Goal: Information Seeking & Learning: Learn about a topic

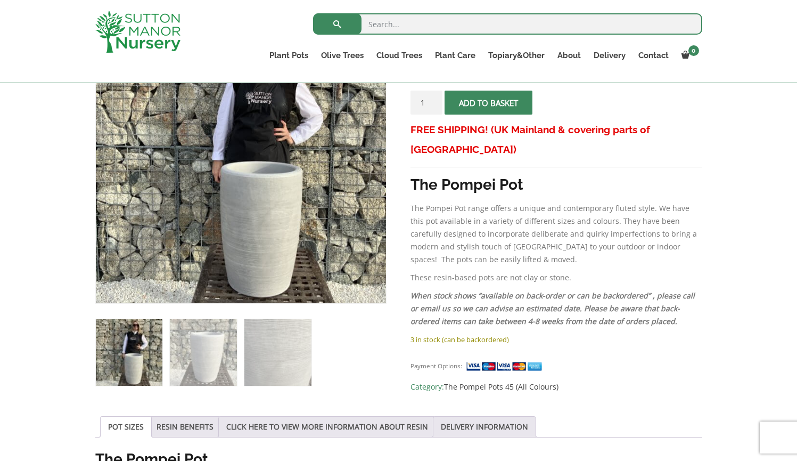
click at [274, 235] on img at bounding box center [241, 158] width 290 height 290
click at [207, 345] on img at bounding box center [203, 352] width 67 height 67
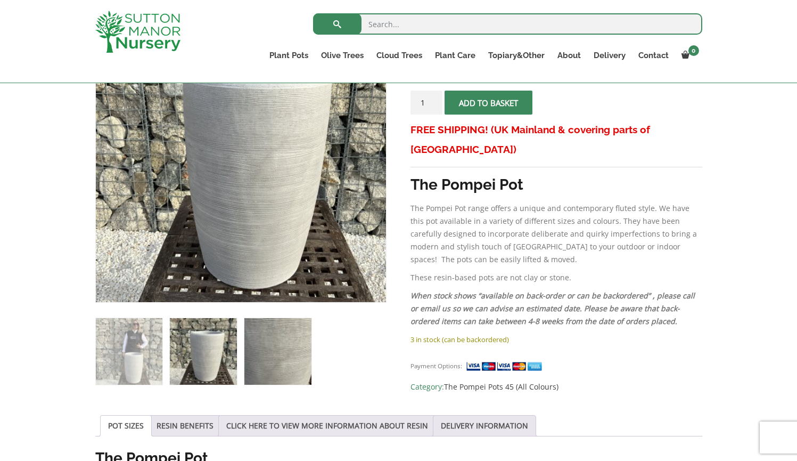
click at [276, 342] on img at bounding box center [277, 351] width 67 height 67
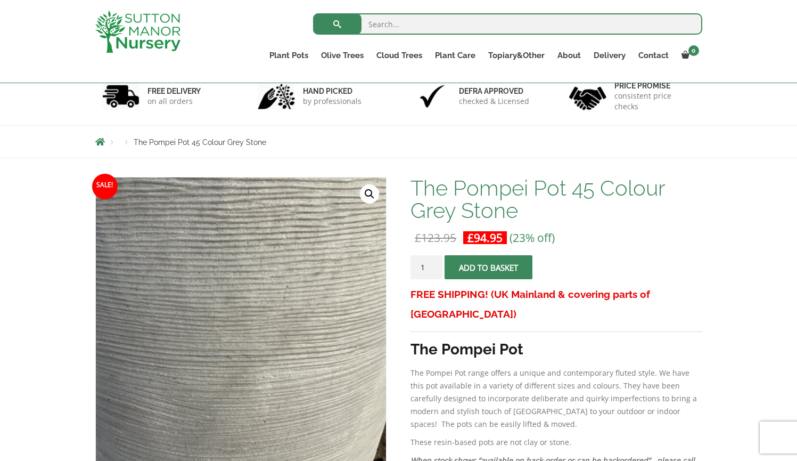
scroll to position [48, 0]
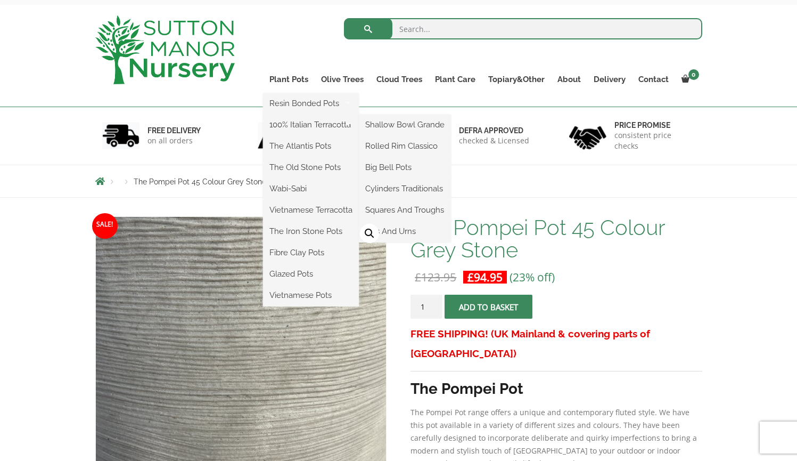
click at [288, 93] on ul "Resin Bonded Pots The Amalfi Pots The Milan Pots The Capri Pots The Brunello Po…" at bounding box center [311, 199] width 96 height 213
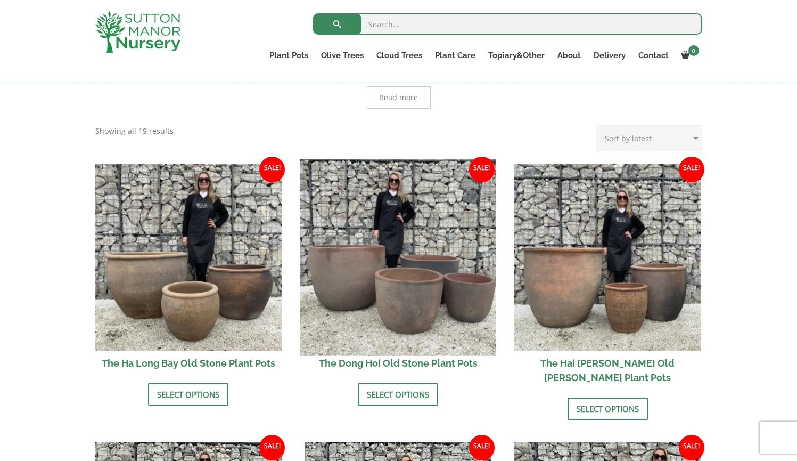
scroll to position [157, 0]
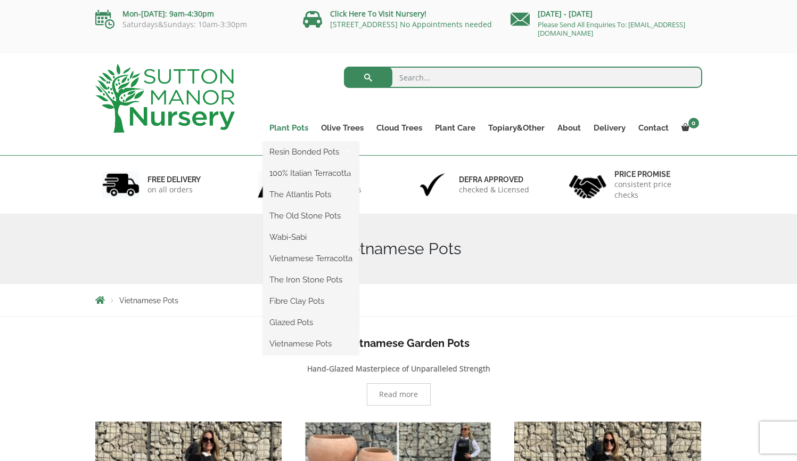
click at [290, 124] on link "Plant Pots" at bounding box center [289, 127] width 52 height 15
click at [289, 130] on link "Plant Pots" at bounding box center [289, 127] width 52 height 15
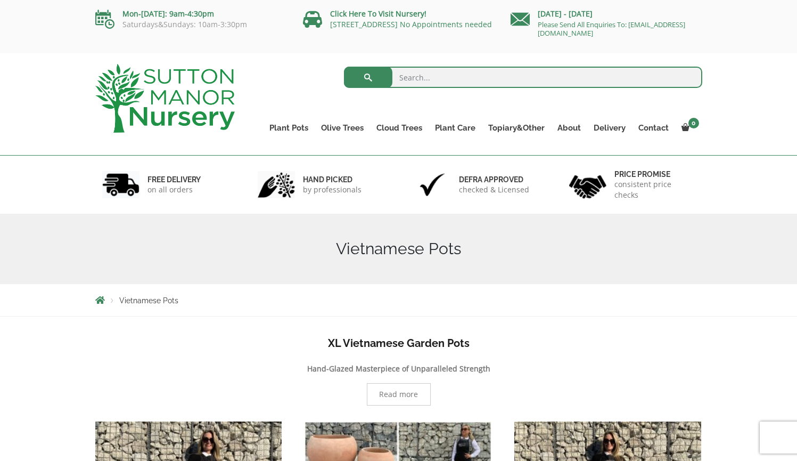
click at [416, 79] on input "search" at bounding box center [523, 77] width 358 height 21
type input "plant pots"
click at [368, 77] on button "submit" at bounding box center [368, 77] width 48 height 21
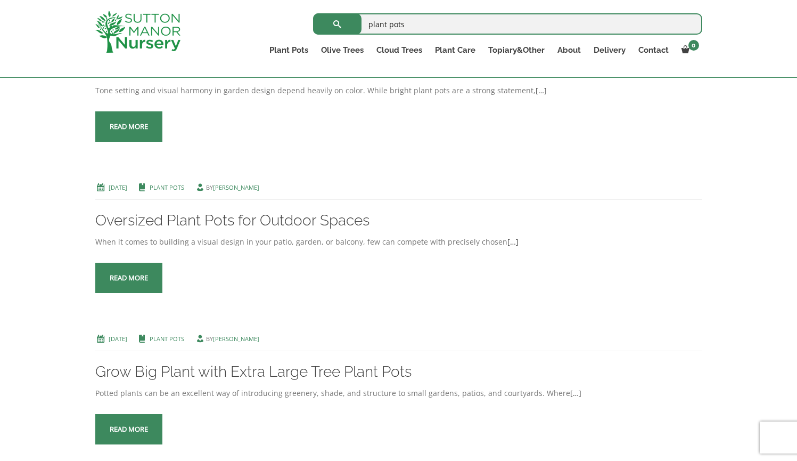
scroll to position [1024, 0]
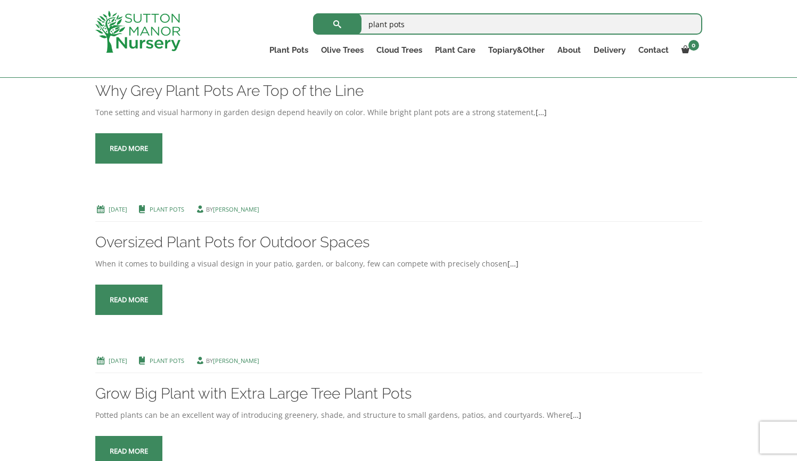
click at [154, 163] on link "Read more" at bounding box center [128, 148] width 67 height 30
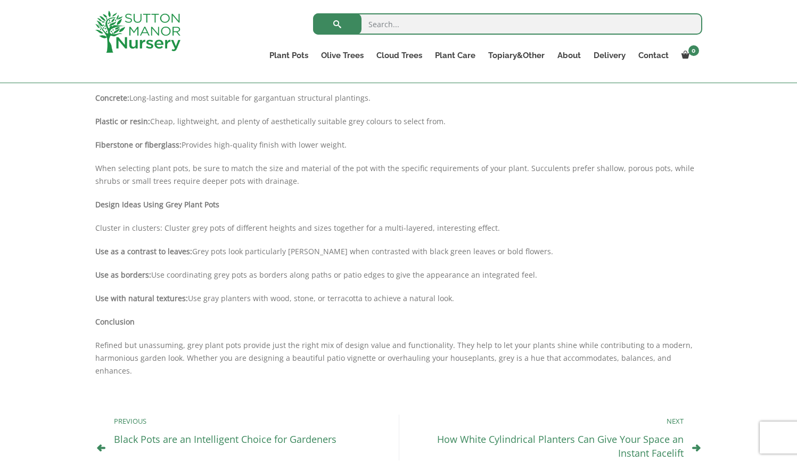
scroll to position [504, 0]
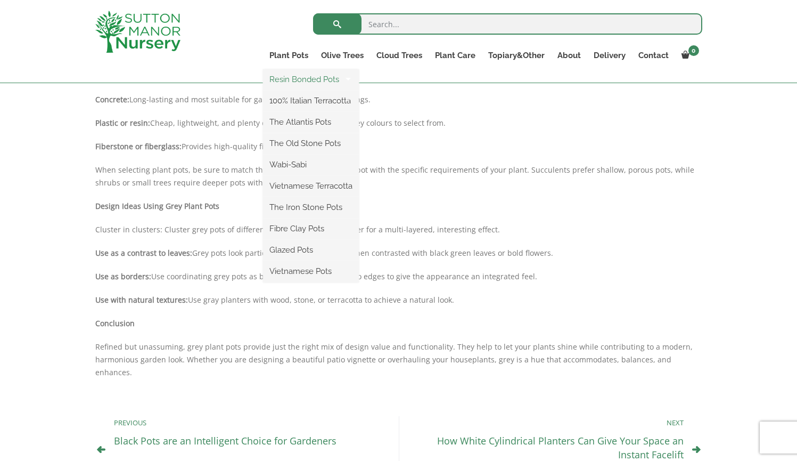
click at [304, 81] on link "Resin Bonded Pots" at bounding box center [311, 79] width 96 height 16
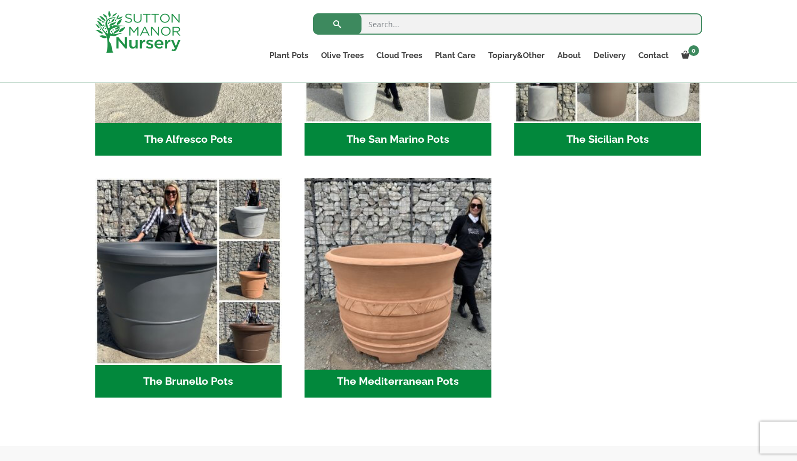
scroll to position [1422, 0]
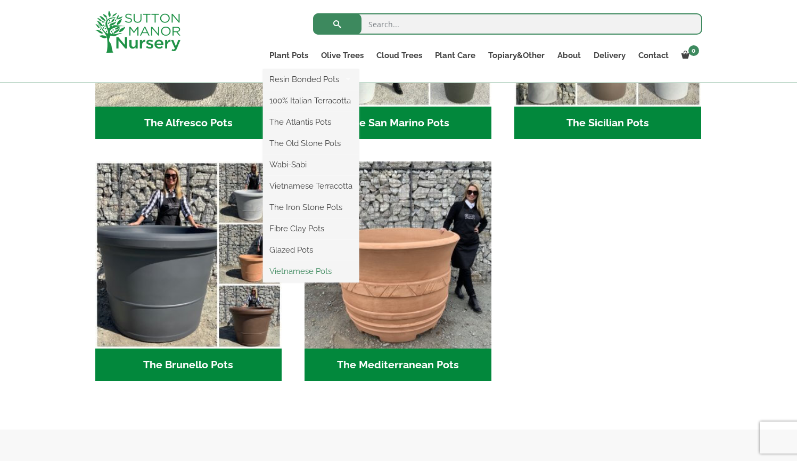
click at [286, 269] on link "Vietnamese Pots" at bounding box center [311, 271] width 96 height 16
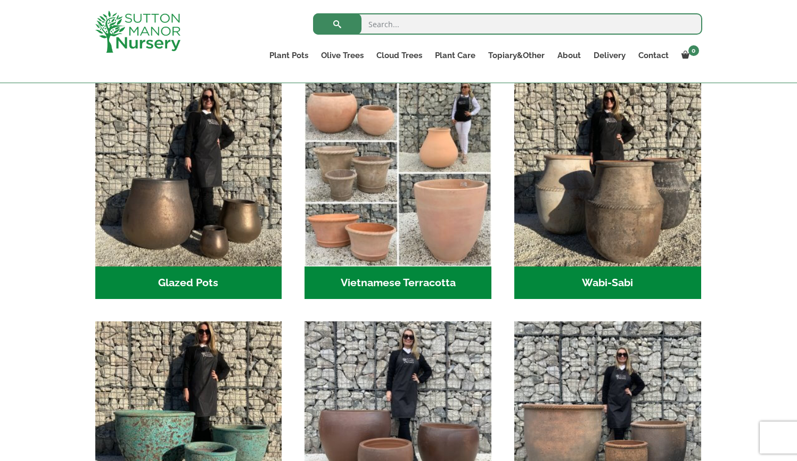
scroll to position [276, 0]
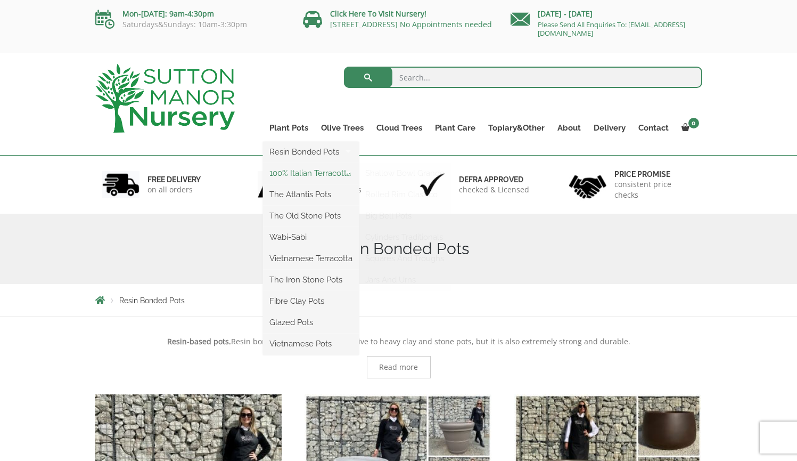
click at [294, 171] on link "100% Italian Terracotta" at bounding box center [311, 173] width 96 height 16
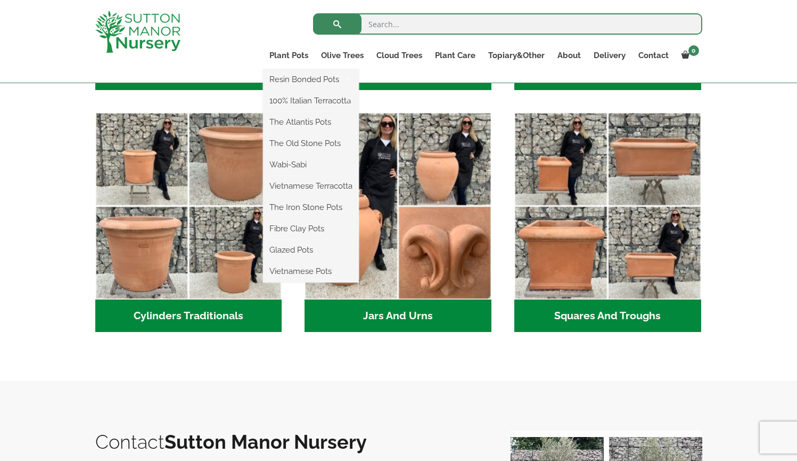
scroll to position [440, 0]
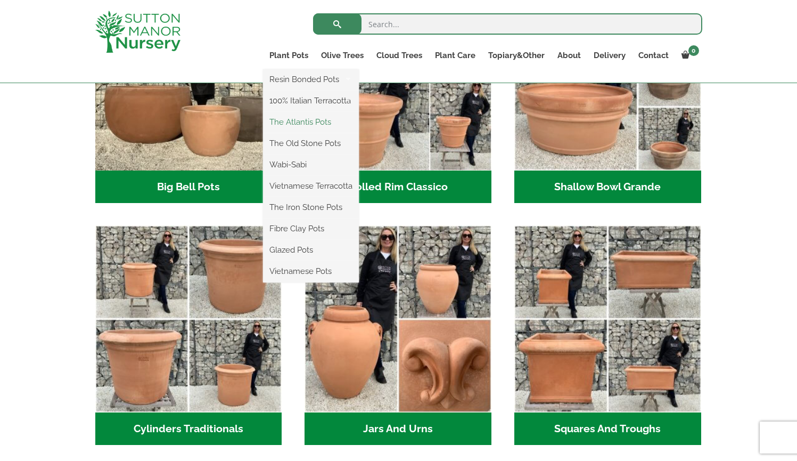
click at [301, 120] on link "The Atlantis Pots" at bounding box center [311, 122] width 96 height 16
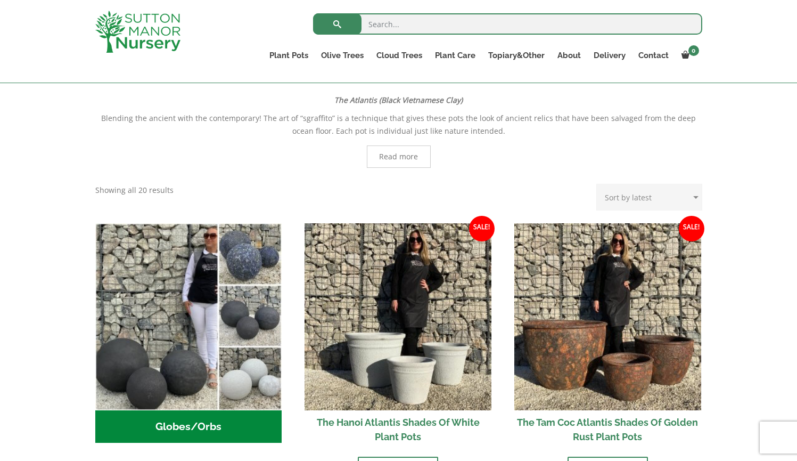
scroll to position [190, 0]
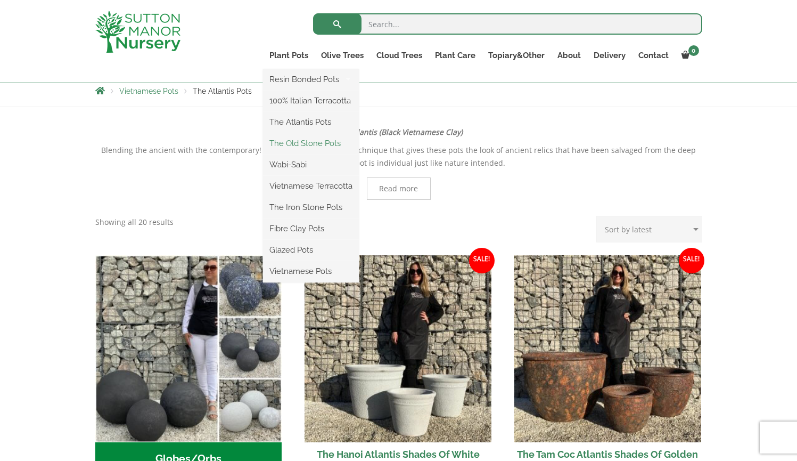
click at [288, 141] on link "The Old Stone Pots" at bounding box center [311, 143] width 96 height 16
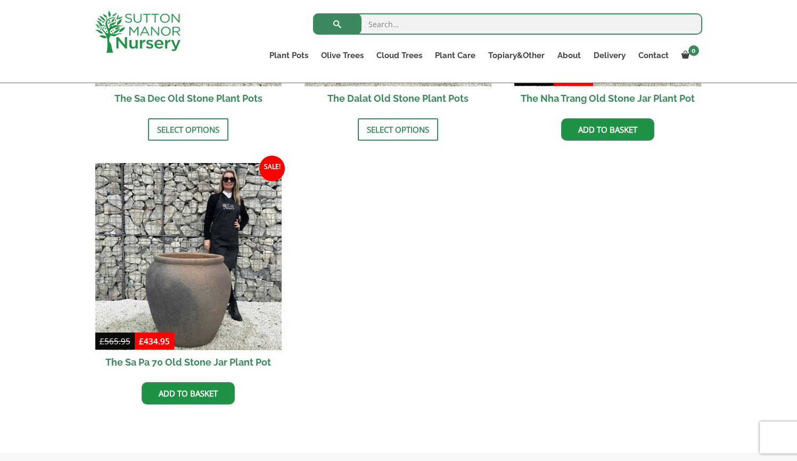
scroll to position [850, 0]
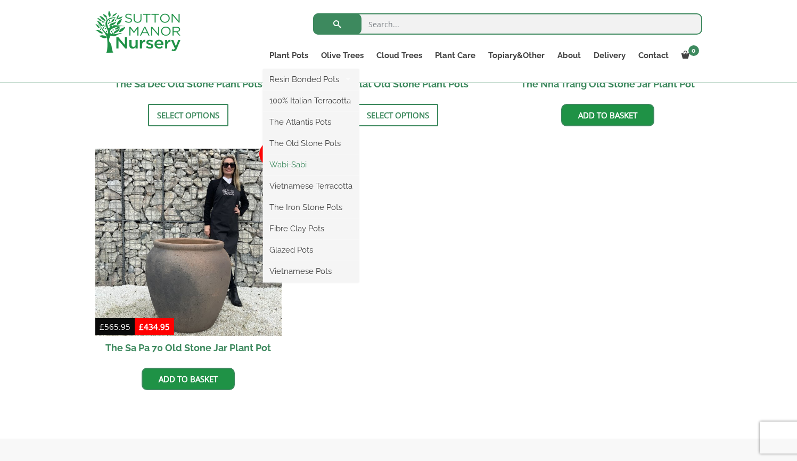
click at [297, 166] on link "Wabi-Sabi" at bounding box center [311, 165] width 96 height 16
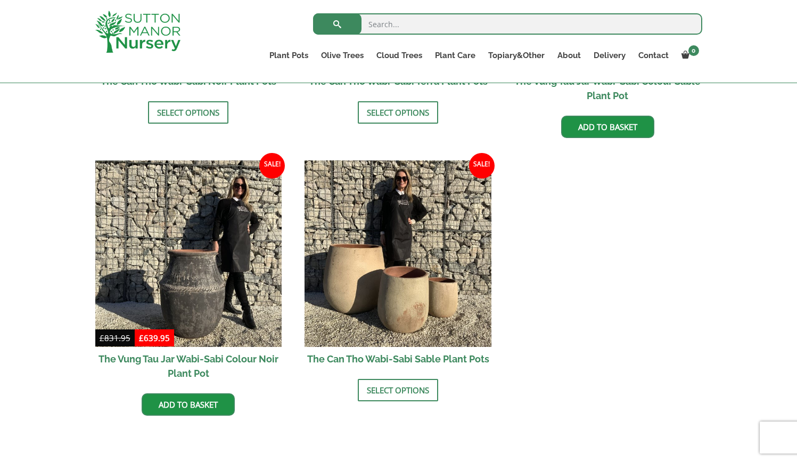
scroll to position [1314, 0]
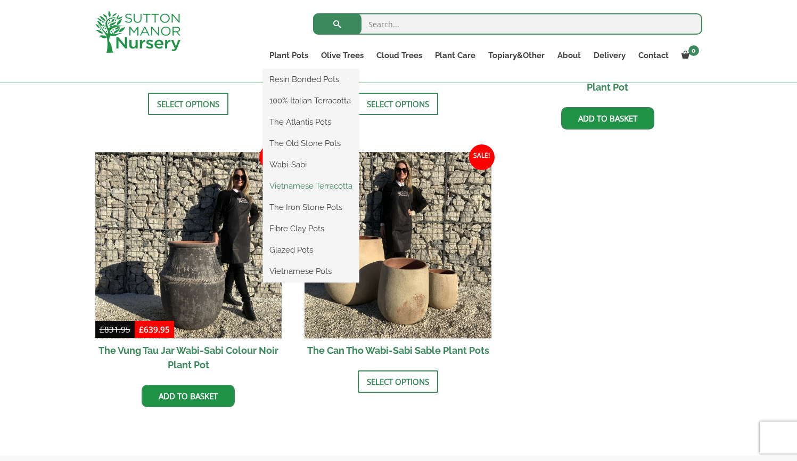
click at [300, 188] on link "Vietnamese Terracotta" at bounding box center [311, 186] width 96 height 16
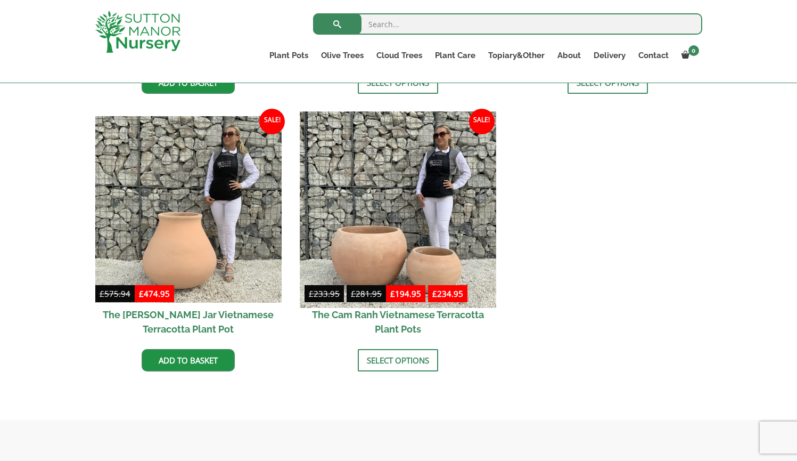
scroll to position [546, 0]
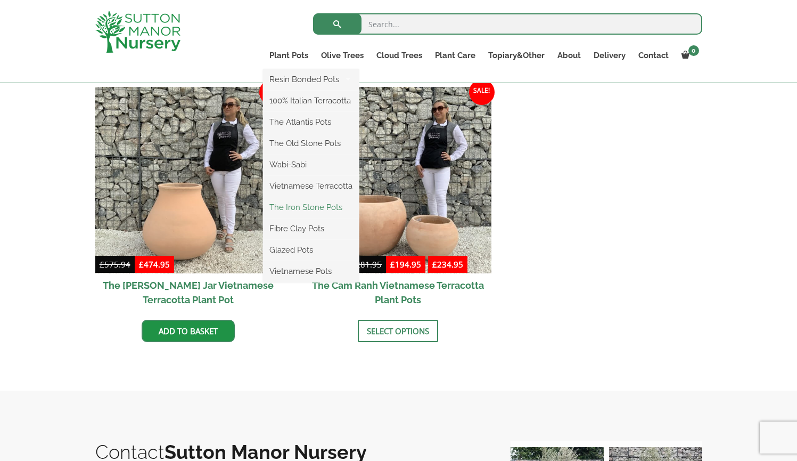
click at [290, 211] on link "The Iron Stone Pots" at bounding box center [311, 207] width 96 height 16
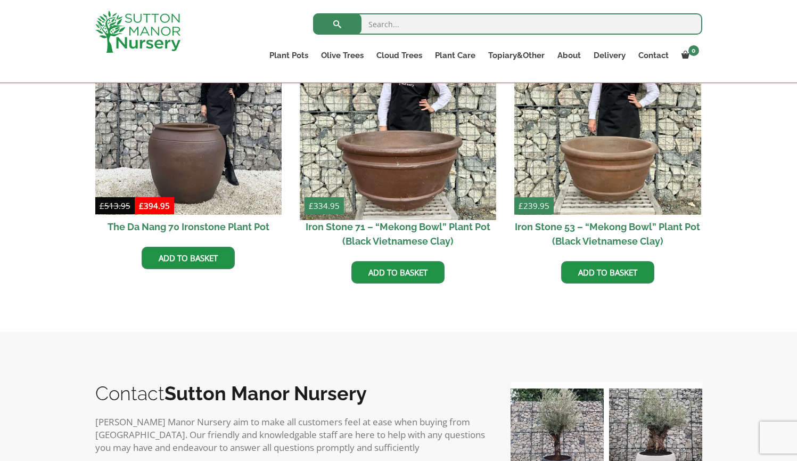
scroll to position [700, 0]
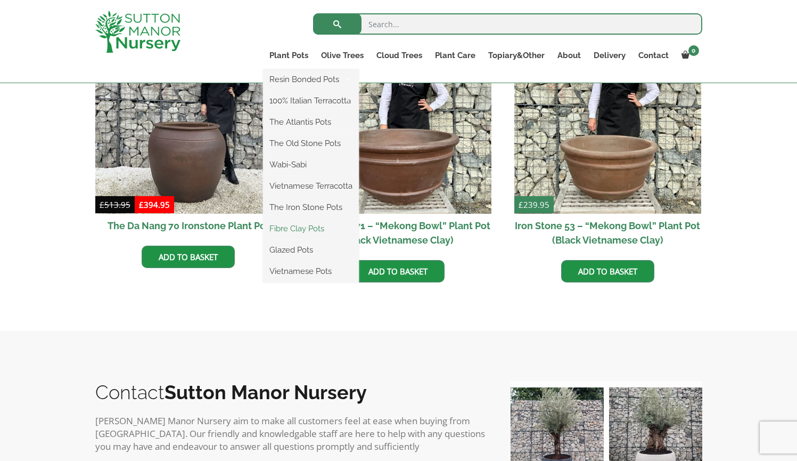
click at [308, 228] on link "Fibre Clay Pots" at bounding box center [311, 228] width 96 height 16
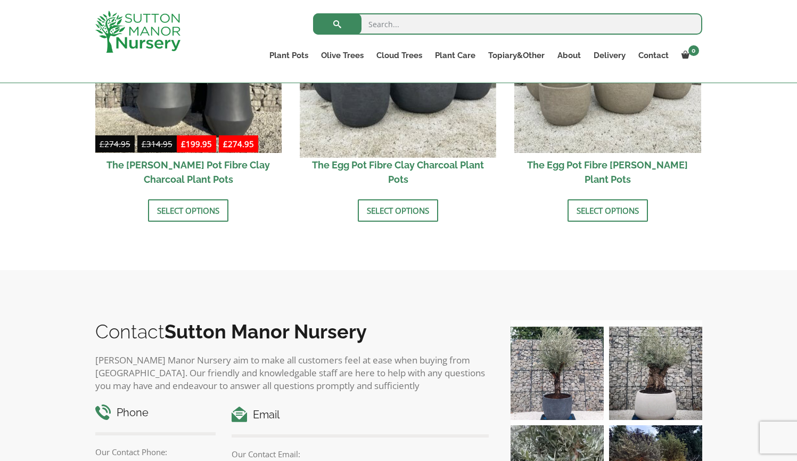
scroll to position [306, 0]
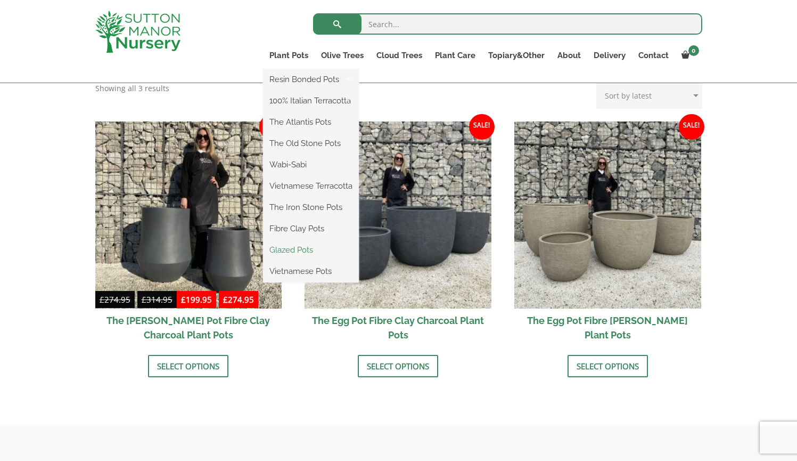
click at [296, 251] on link "Glazed Pots" at bounding box center [311, 250] width 96 height 16
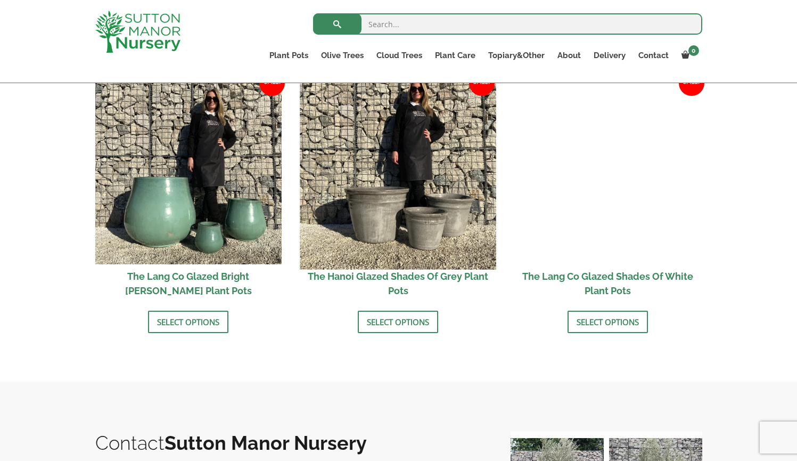
scroll to position [1119, 0]
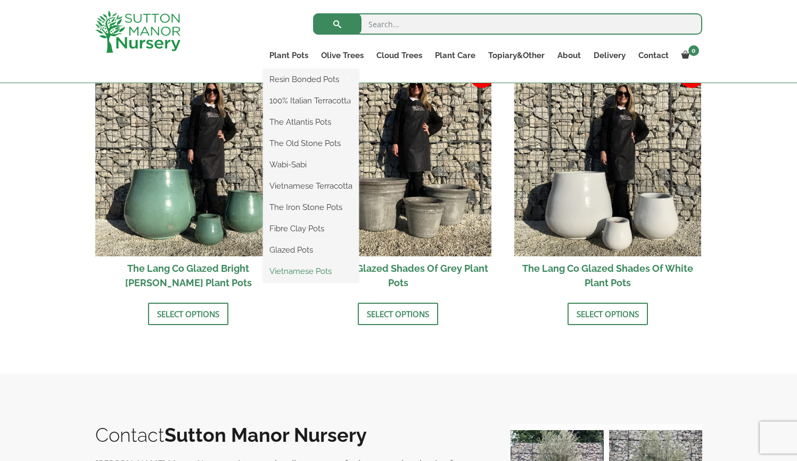
click at [302, 271] on link "Vietnamese Pots" at bounding box center [311, 271] width 96 height 16
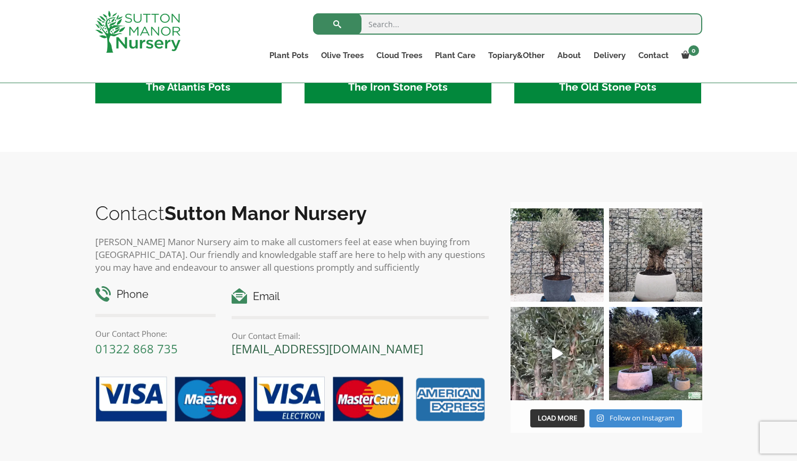
scroll to position [778, 0]
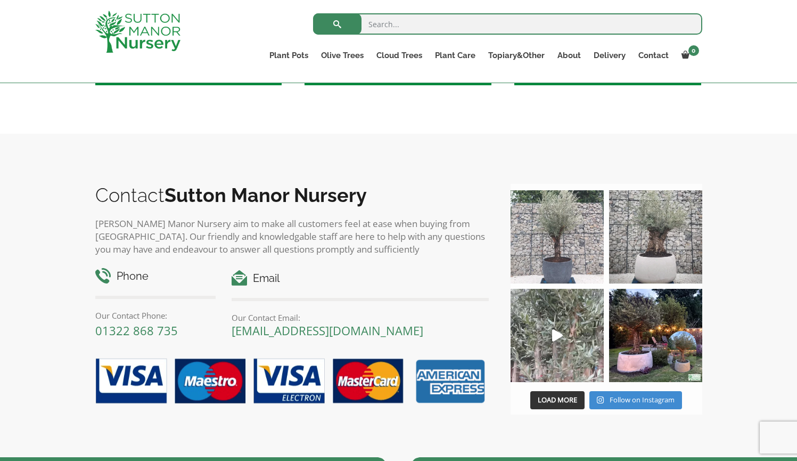
click at [657, 251] on img at bounding box center [655, 236] width 93 height 93
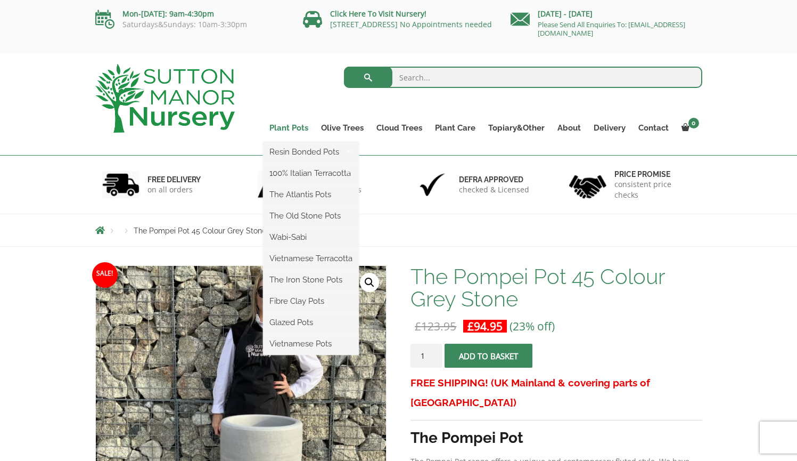
click at [292, 127] on link "Plant Pots" at bounding box center [289, 127] width 52 height 15
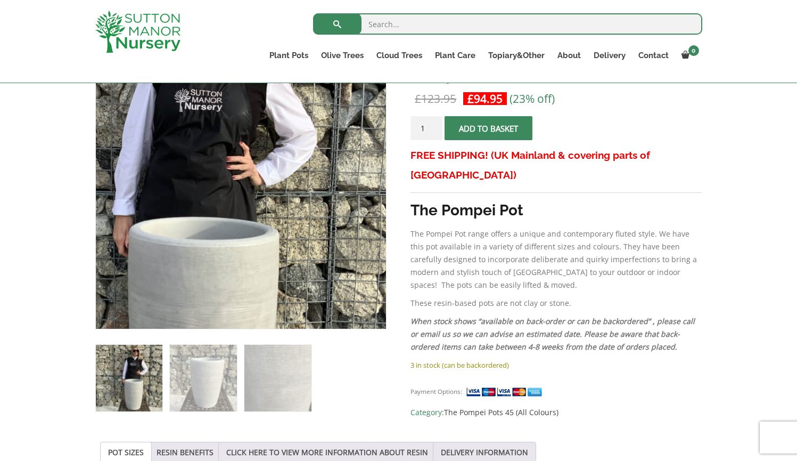
scroll to position [209, 0]
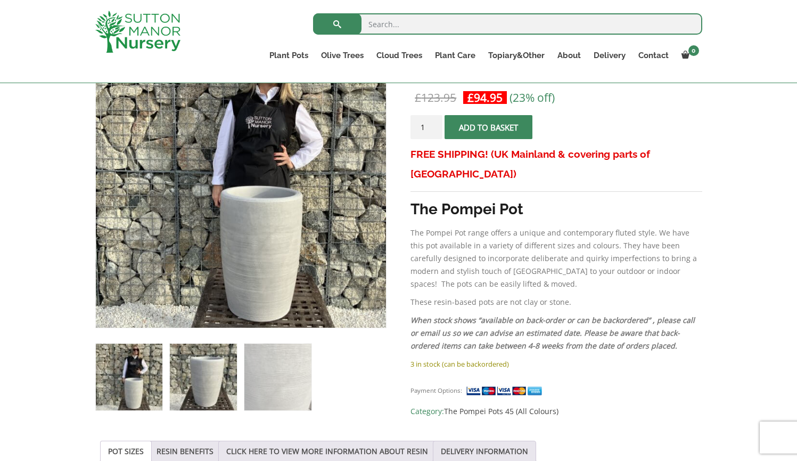
click at [215, 372] on img at bounding box center [203, 376] width 67 height 67
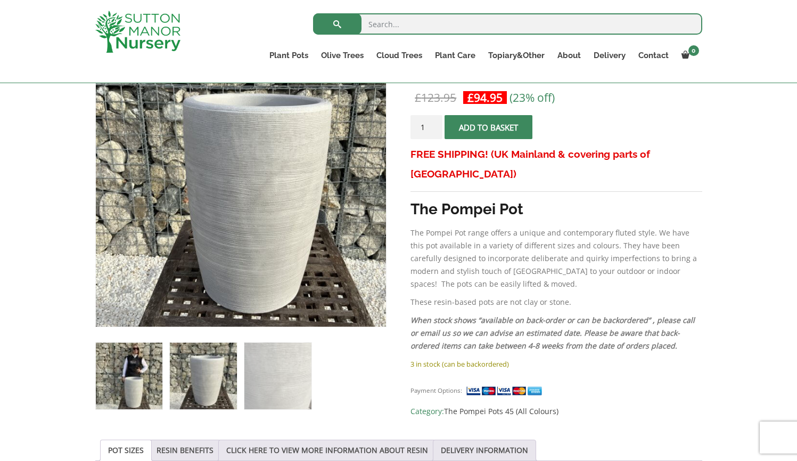
click at [116, 370] on img at bounding box center [129, 375] width 67 height 67
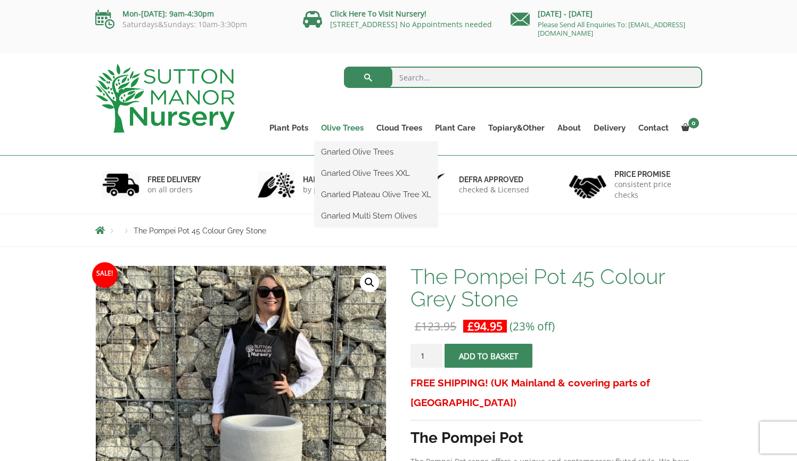
scroll to position [0, 0]
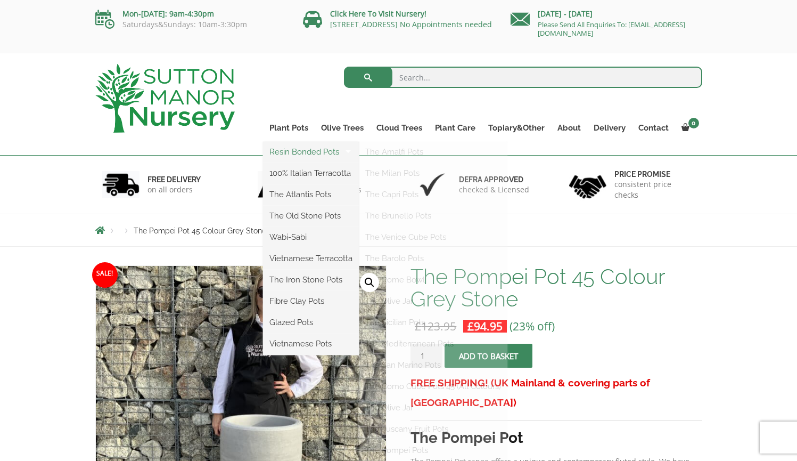
click at [333, 151] on link "Resin Bonded Pots" at bounding box center [311, 152] width 96 height 16
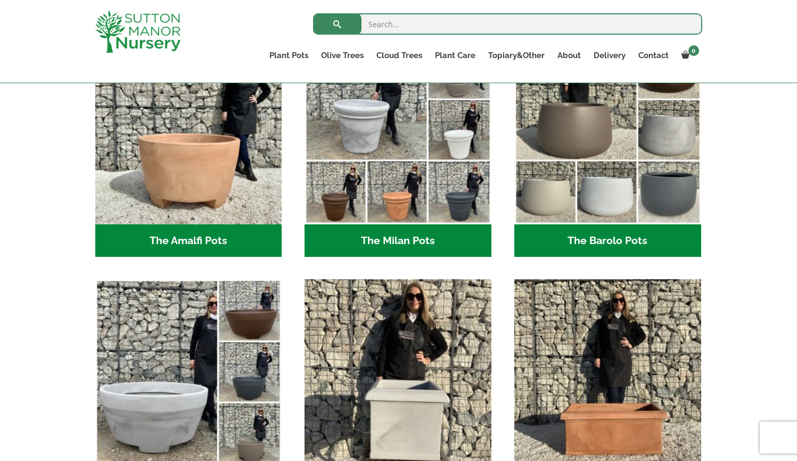
scroll to position [322, 0]
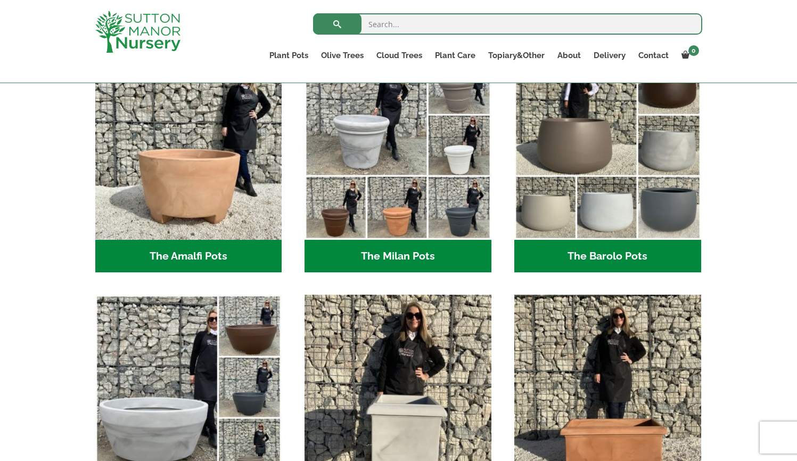
click at [591, 249] on h2 "The Barolo Pots (36)" at bounding box center [607, 256] width 187 height 33
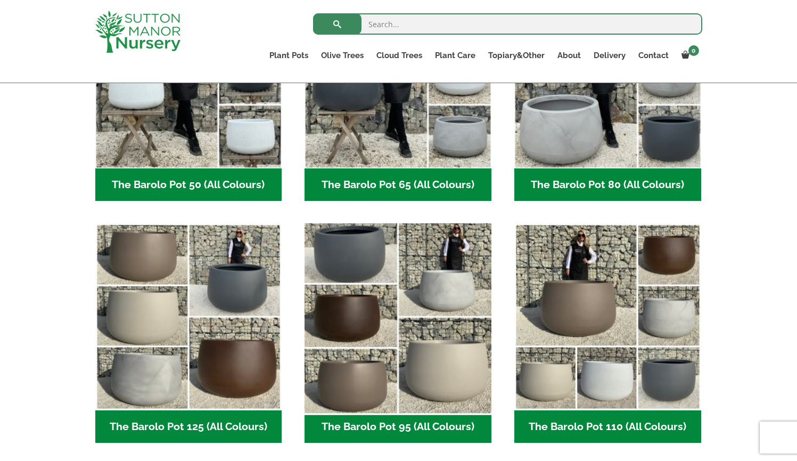
scroll to position [499, 0]
